Goal: Information Seeking & Learning: Learn about a topic

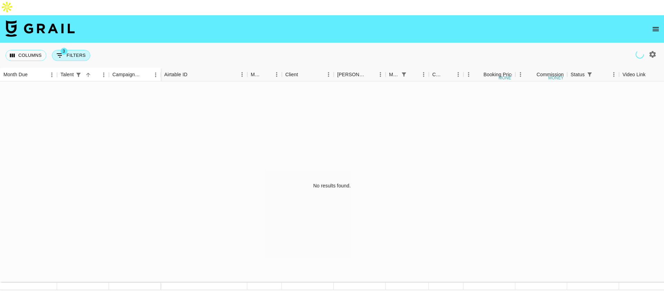
click at [63, 48] on span "3" at bounding box center [64, 51] width 7 height 7
select select "status"
select select "isNotAnyOf"
select select "monthDue2"
select select "[DATE]"
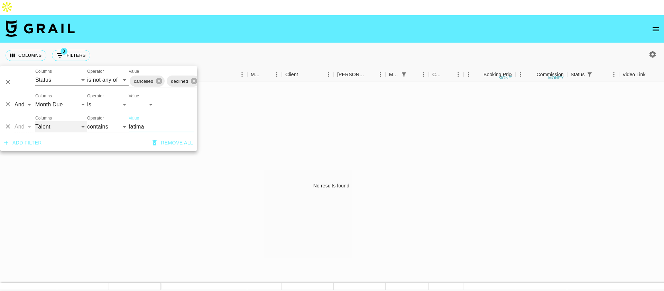
click at [52, 127] on select "Talent Campaign (Type) Grail Platform ID Airtable ID Manager Client [PERSON_NAM…" at bounding box center [61, 126] width 52 height 11
select select "clientId"
click at [35, 121] on select "Talent Campaign (Type) Grail Platform ID Airtable ID Manager Client [PERSON_NAM…" at bounding box center [61, 126] width 52 height 11
select select "is"
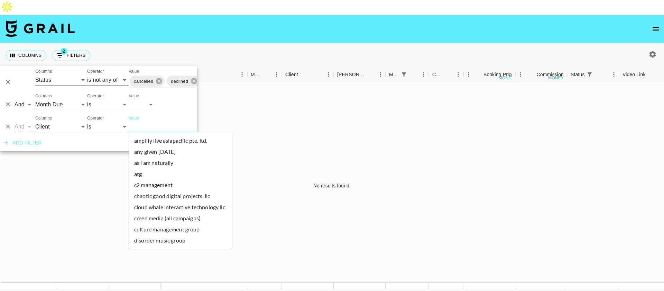
click at [137, 126] on input "Value" at bounding box center [175, 126] width 93 height 11
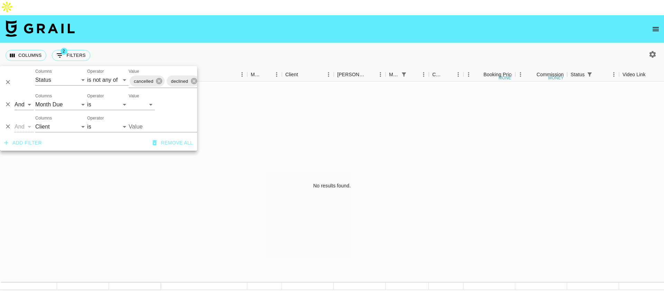
click at [137, 126] on input "Value" at bounding box center [175, 126] width 93 height 11
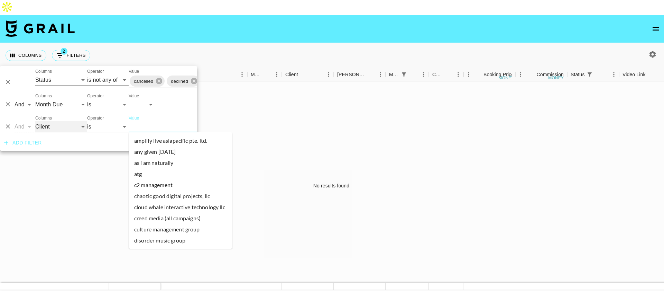
click at [67, 128] on select "Talent Campaign (Type) Grail Platform ID Airtable ID Manager Client [PERSON_NAM…" at bounding box center [61, 126] width 52 height 11
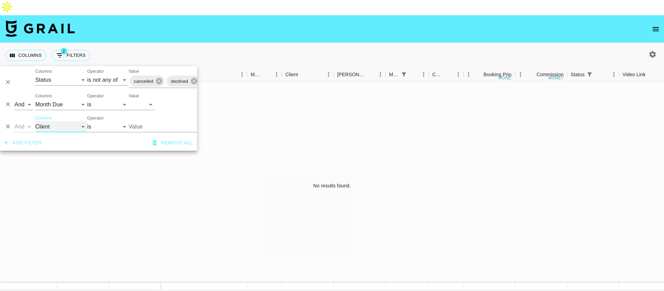
select select "bookerId"
click at [35, 121] on select "Talent Campaign (Type) Grail Platform ID Airtable ID Manager Client [PERSON_NAM…" at bounding box center [61, 126] width 52 height 11
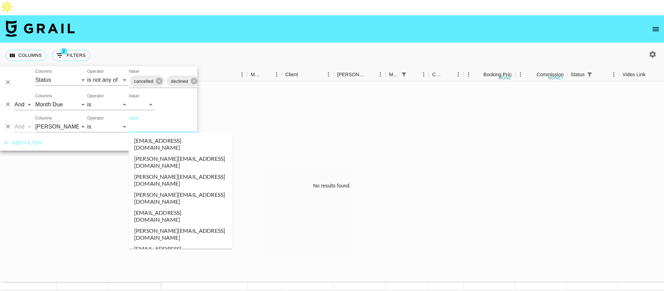
click at [149, 125] on input "Value" at bounding box center [175, 126] width 93 height 11
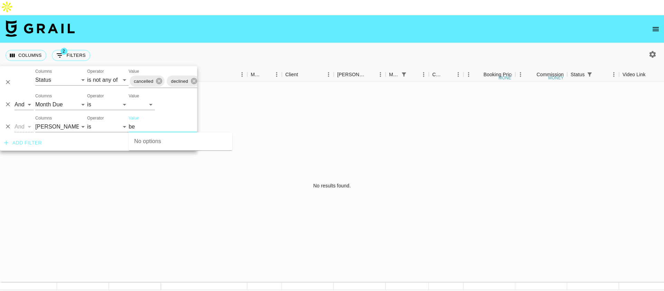
type input "b"
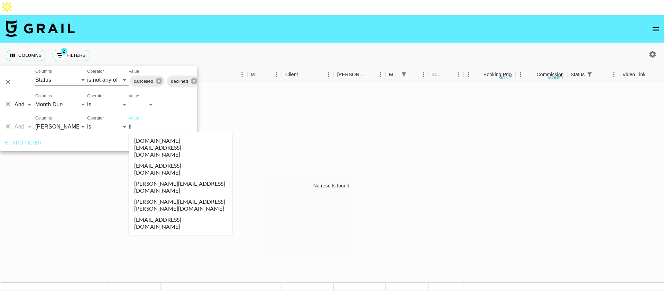
type input "t"
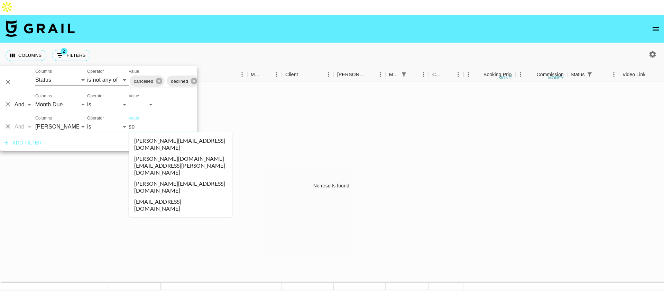
type input "s"
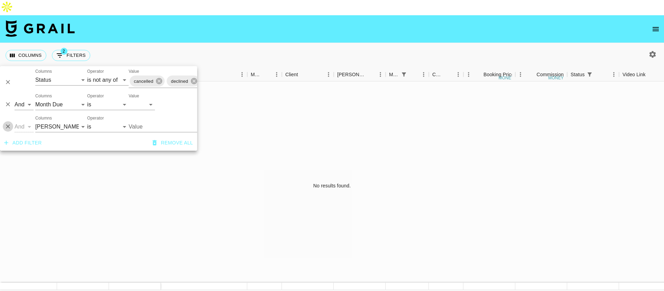
click at [11, 125] on icon "Delete" at bounding box center [7, 126] width 7 height 7
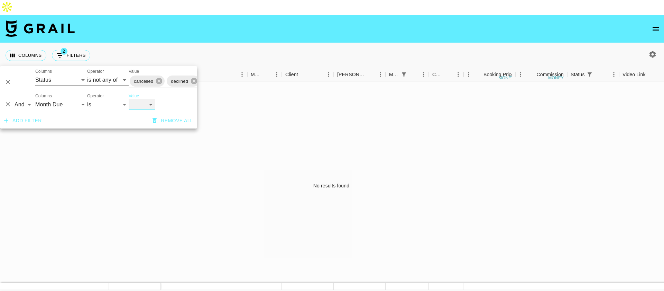
click at [152, 100] on select "[DATE] Aug '[DATE] Jun '[DATE] Apr '[DATE] Feb '[DATE] Dec '[DATE] Oct '[DATE] …" at bounding box center [142, 104] width 26 height 11
select select
click at [129, 99] on select "[DATE] Aug '[DATE] Jun '[DATE] Apr '[DATE] Feb '[DATE] Dec '[DATE] Oct '[DATE] …" at bounding box center [142, 104] width 26 height 11
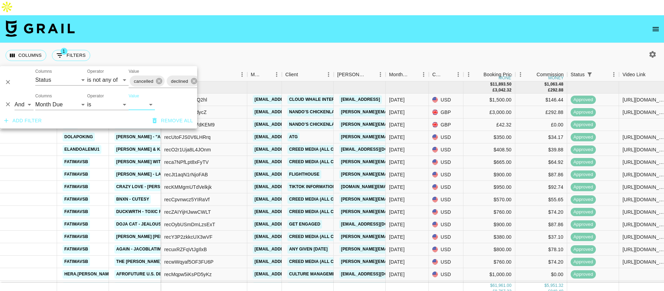
click at [343, 21] on nav at bounding box center [332, 29] width 664 height 28
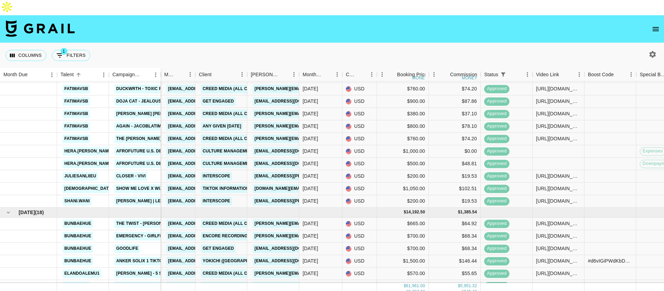
scroll to position [0, 86]
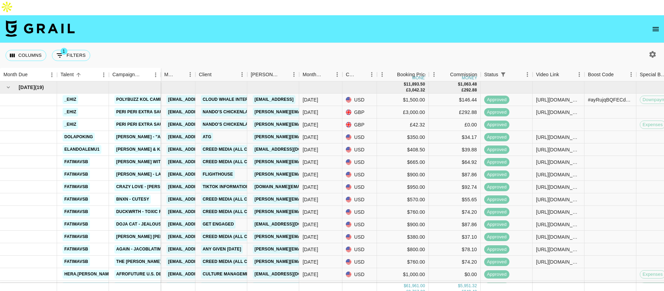
click at [647, 48] on button "button" at bounding box center [653, 54] width 12 height 12
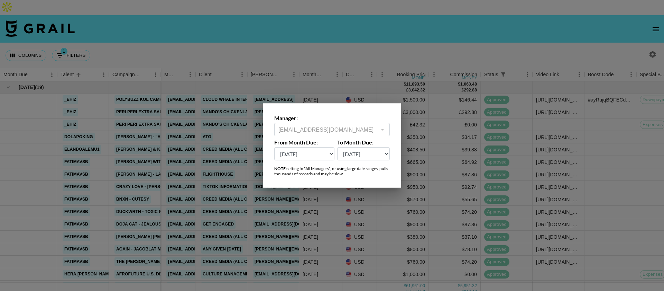
click at [321, 150] on select "[DATE] Aug '[DATE] Jun '[DATE] Apr '[DATE] Feb '[DATE] Dec '[DATE] Oct '[DATE] …" at bounding box center [304, 153] width 60 height 13
select select "[DATE]"
click at [274, 147] on select "[DATE] Aug '[DATE] Jun '[DATE] Apr '[DATE] Feb '[DATE] Dec '[DATE] Oct '[DATE] …" at bounding box center [304, 153] width 60 height 13
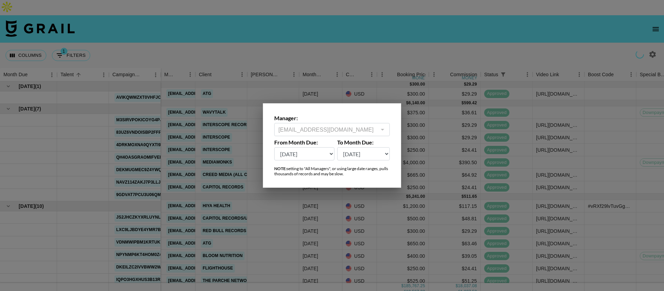
click at [322, 35] on div at bounding box center [332, 145] width 664 height 291
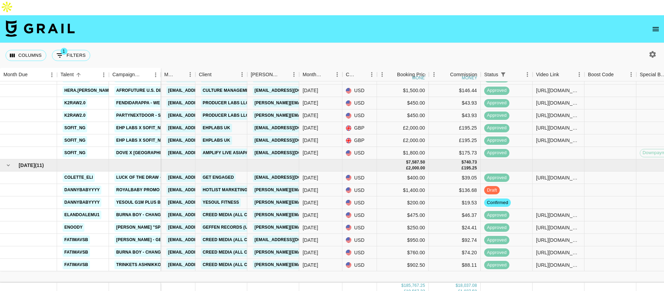
scroll to position [2481, 86]
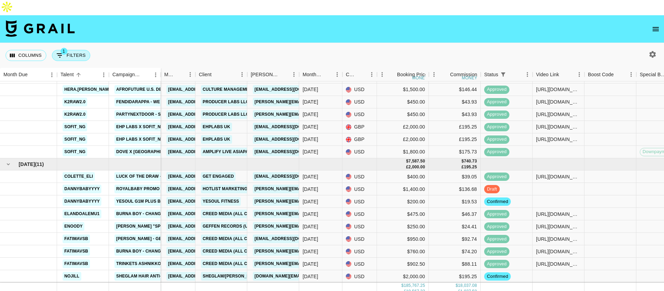
click at [71, 50] on button "1 Filters" at bounding box center [71, 55] width 38 height 11
select select "status"
select select "isNotAnyOf"
select select "monthDue2"
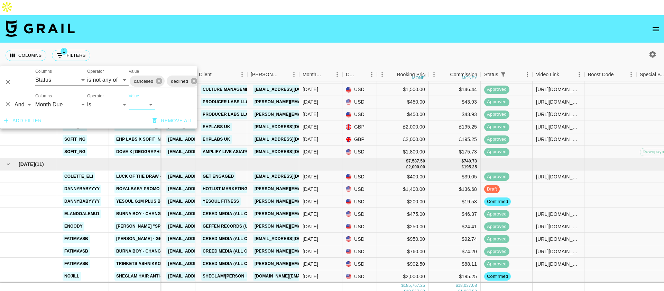
click at [139, 102] on select "[DATE] Aug '[DATE] Jun '[DATE] Apr '[DATE] Feb '[DATE] Dec '[DATE] Oct '[DATE] …" at bounding box center [142, 104] width 26 height 11
select select "[DATE]"
click at [129, 99] on select "[DATE] Aug '[DATE] Jun '[DATE] Apr '[DATE] Feb '[DATE] Dec '[DATE] Oct '[DATE] …" at bounding box center [142, 104] width 26 height 11
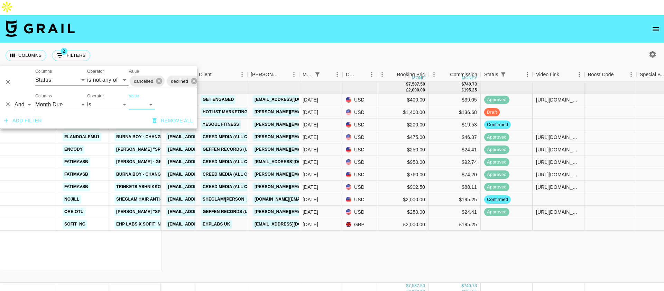
scroll to position [0, 86]
click at [221, 237] on div "[DATE] ( 11 ) colette_eli Luck of the Draw - [PERSON_NAME] dannybabyyyy Royalba…" at bounding box center [497, 181] width 1166 height 201
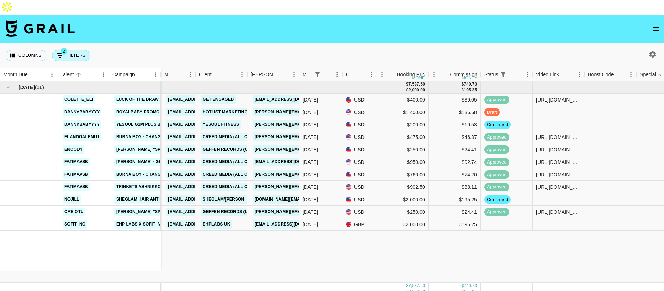
click at [71, 50] on button "2 Filters" at bounding box center [71, 55] width 38 height 11
select select "status"
select select "isNotAnyOf"
select select "monthDue2"
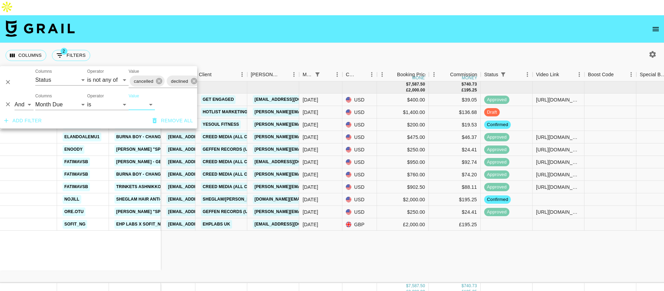
click at [138, 106] on select "[DATE] Aug '[DATE] Jun '[DATE] Apr '[DATE] Feb '[DATE] Dec '[DATE] Oct '[DATE] …" at bounding box center [142, 104] width 26 height 11
select select "[DATE]"
click at [129, 99] on select "[DATE] Aug '[DATE] Jun '[DATE] Apr '[DATE] Feb '[DATE] Dec '[DATE] Oct '[DATE] …" at bounding box center [142, 104] width 26 height 11
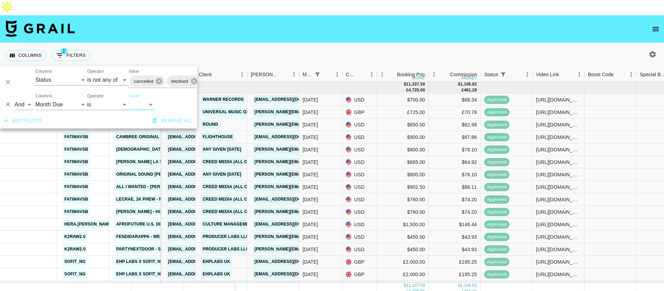
click at [261, 22] on nav at bounding box center [332, 29] width 664 height 28
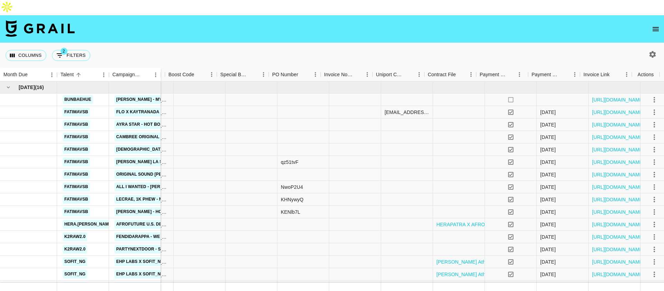
scroll to position [0, 507]
